Goal: Navigation & Orientation: Find specific page/section

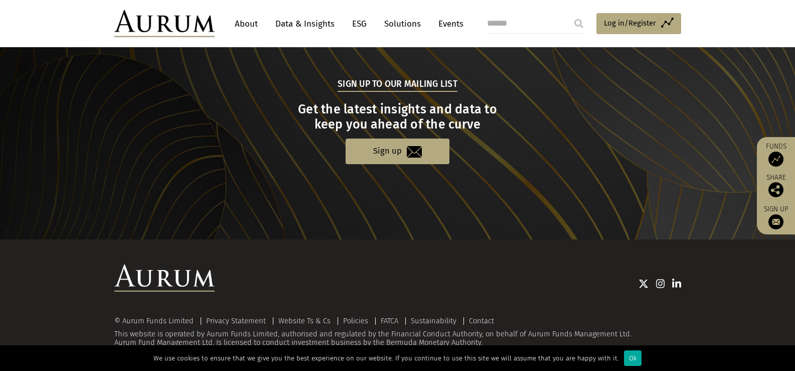
scroll to position [1017, 0]
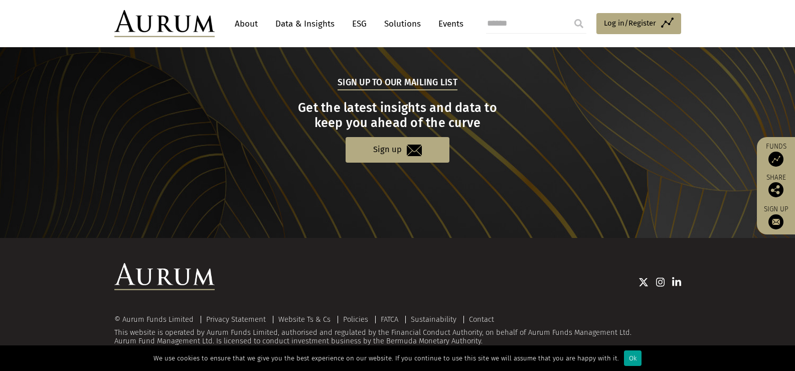
click at [624, 351] on div "Ok" at bounding box center [633, 358] width 18 height 16
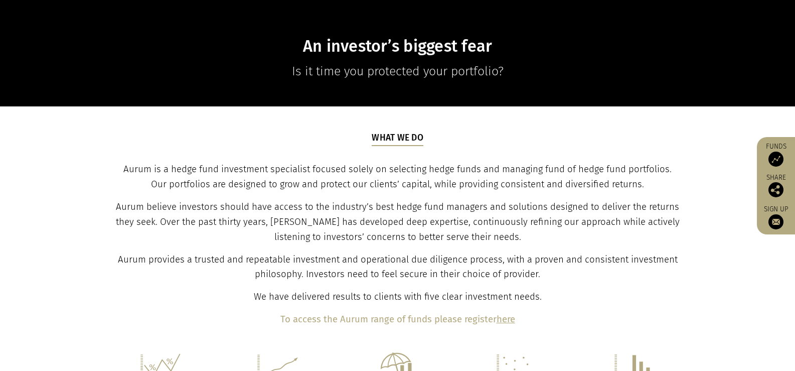
scroll to position [0, 0]
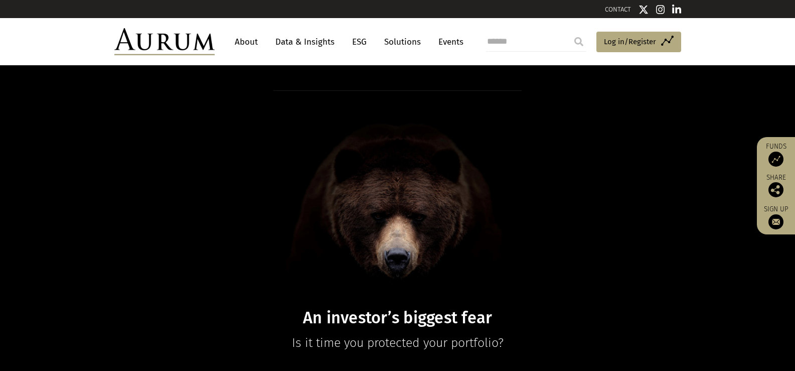
click at [250, 45] on link "About" at bounding box center [246, 42] width 33 height 19
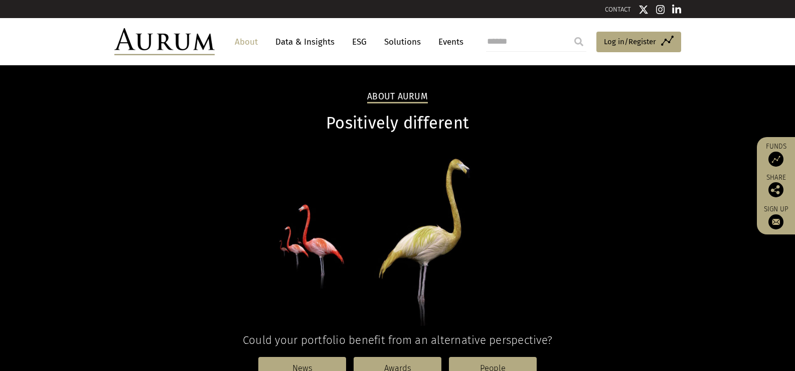
click at [249, 45] on link "About" at bounding box center [246, 42] width 33 height 19
